Goal: Information Seeking & Learning: Understand process/instructions

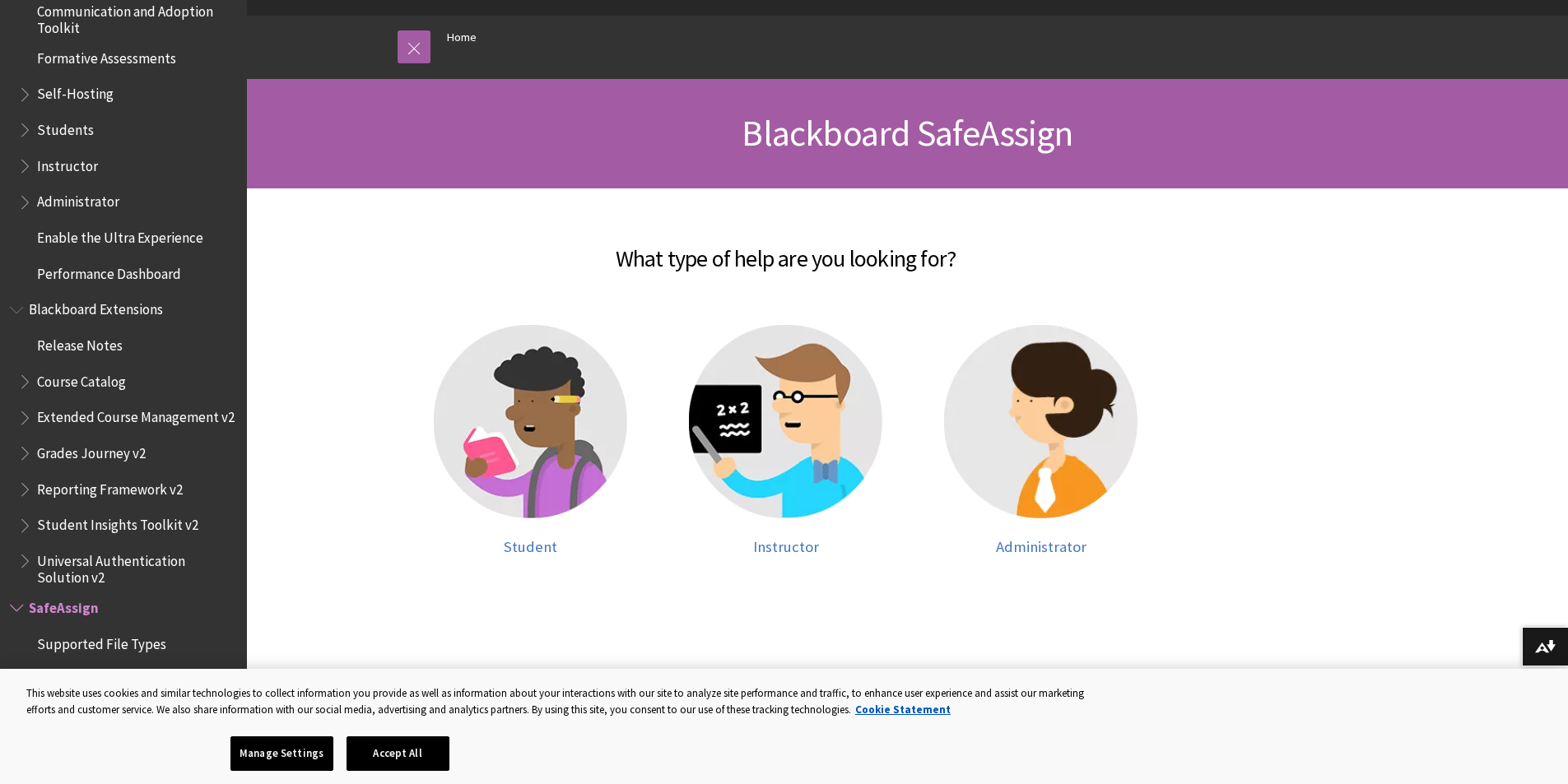
scroll to position [164, 0]
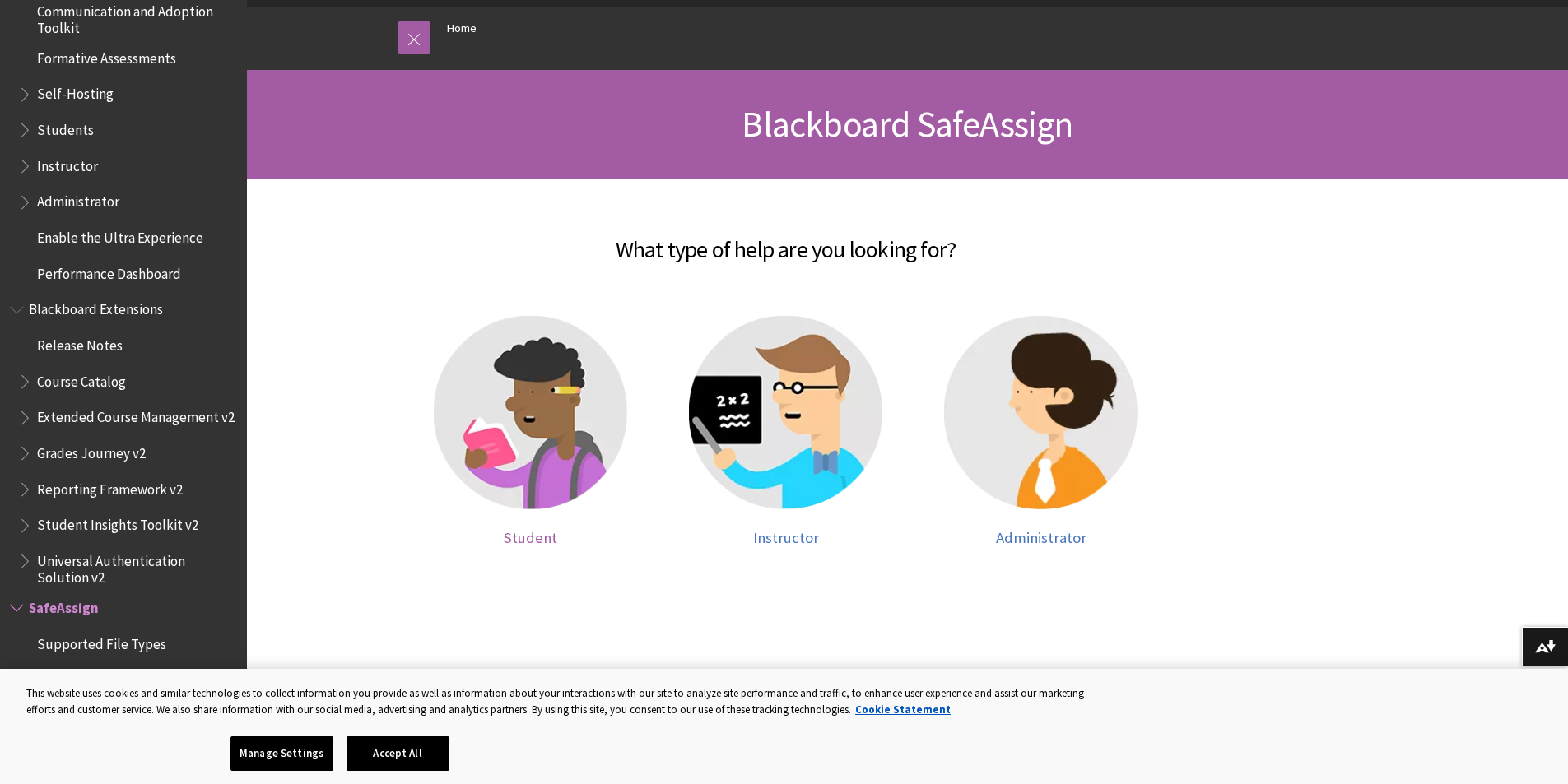
click at [506, 433] on img at bounding box center [530, 412] width 193 height 193
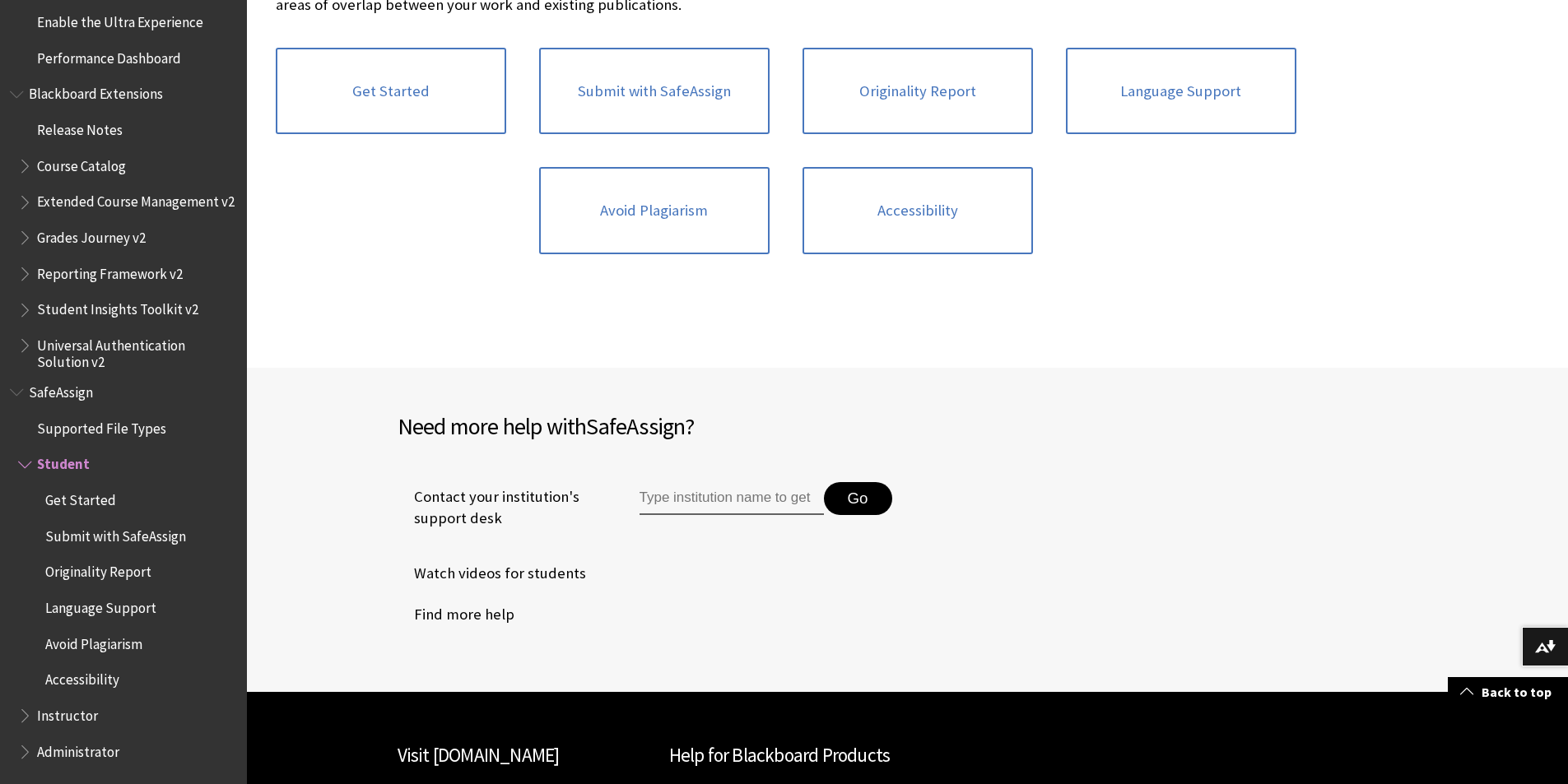
scroll to position [164, 0]
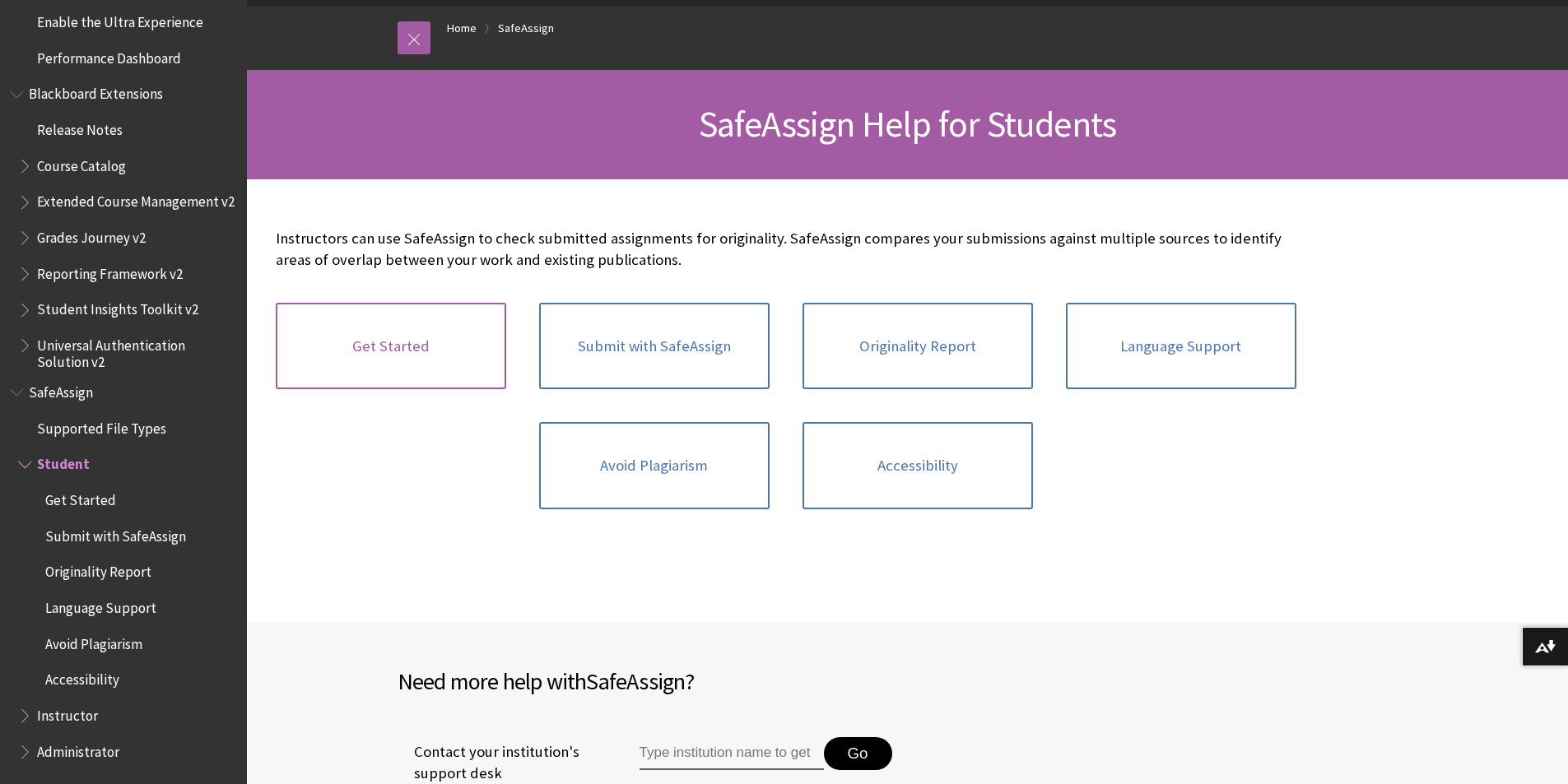
click at [401, 331] on link "Get Started" at bounding box center [391, 346] width 231 height 87
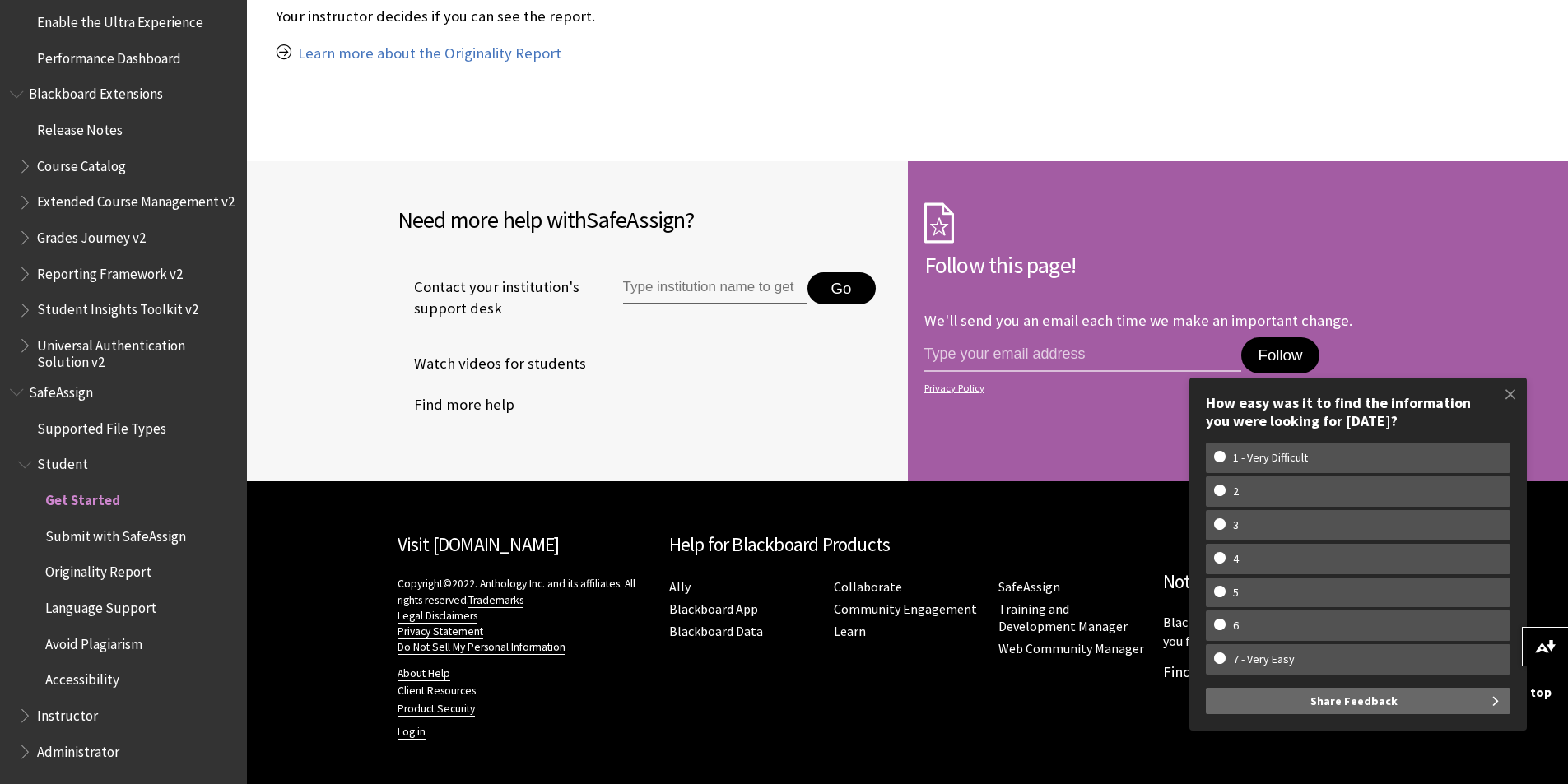
scroll to position [1377, 0]
click at [1515, 388] on span at bounding box center [1510, 394] width 34 height 34
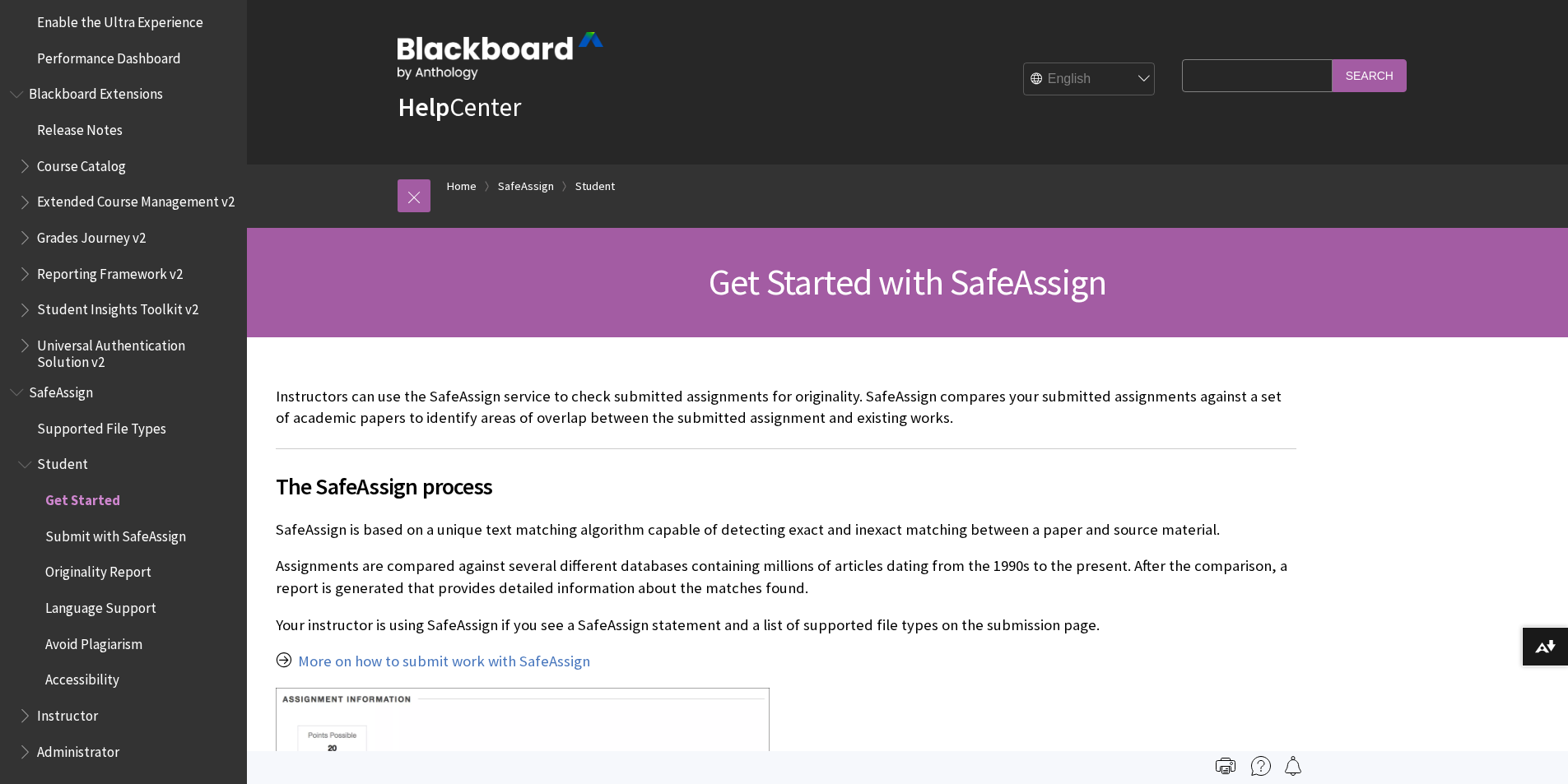
scroll to position [0, 0]
